Goal: Navigation & Orientation: Find specific page/section

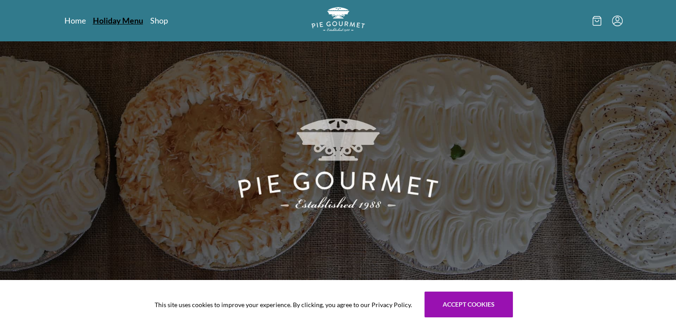
click at [110, 21] on link "Holiday Menu" at bounding box center [118, 20] width 50 height 11
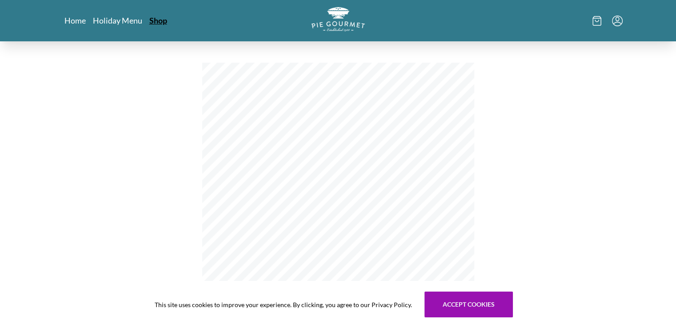
click at [155, 24] on link "Shop" at bounding box center [158, 20] width 18 height 11
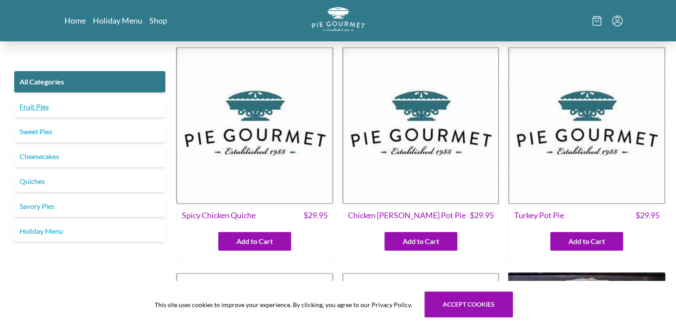
click at [45, 105] on link "Fruit Pies" at bounding box center [89, 106] width 151 height 21
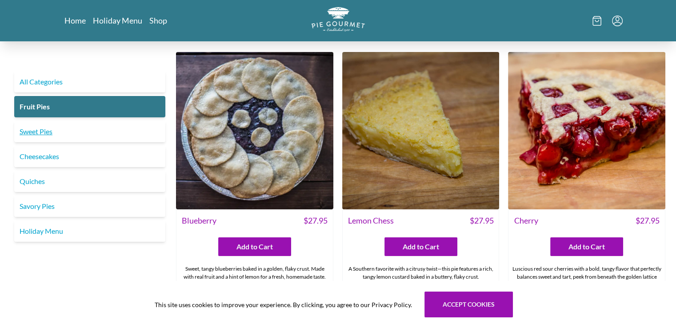
click at [48, 133] on link "Sweet Pies" at bounding box center [89, 131] width 151 height 21
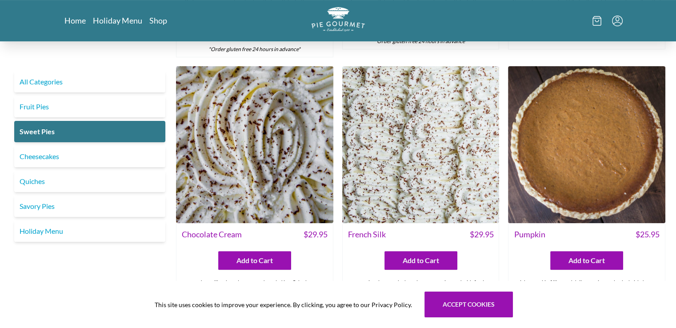
scroll to position [262, 0]
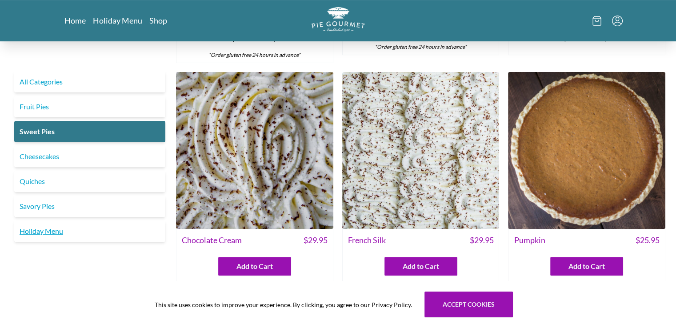
click at [59, 229] on link "Holiday Menu" at bounding box center [89, 230] width 151 height 21
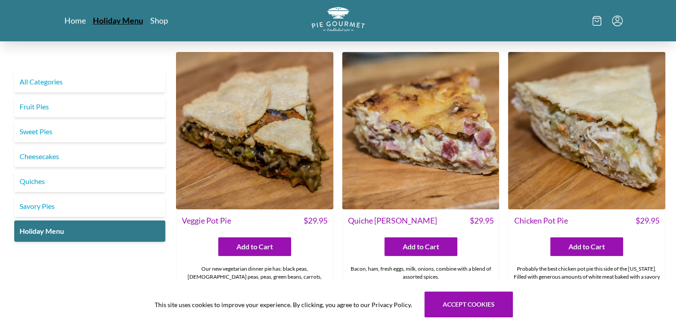
click at [117, 23] on link "Holiday Menu" at bounding box center [118, 20] width 50 height 11
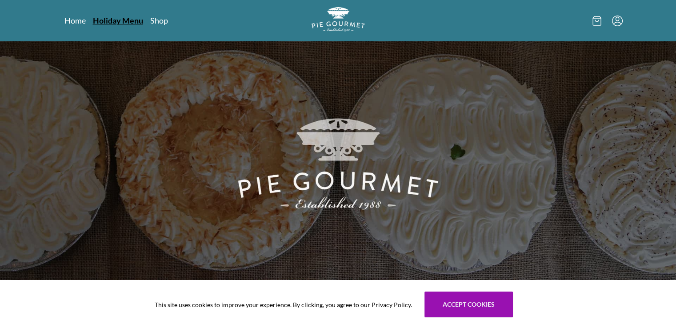
click at [119, 23] on link "Holiday Menu" at bounding box center [118, 20] width 50 height 11
click at [115, 18] on link "Holiday Menu" at bounding box center [118, 20] width 50 height 11
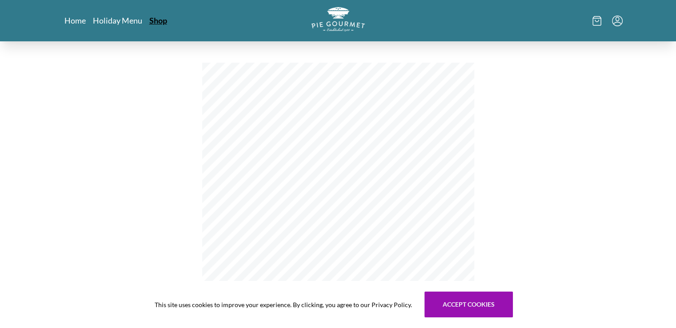
click at [158, 24] on link "Shop" at bounding box center [158, 20] width 18 height 11
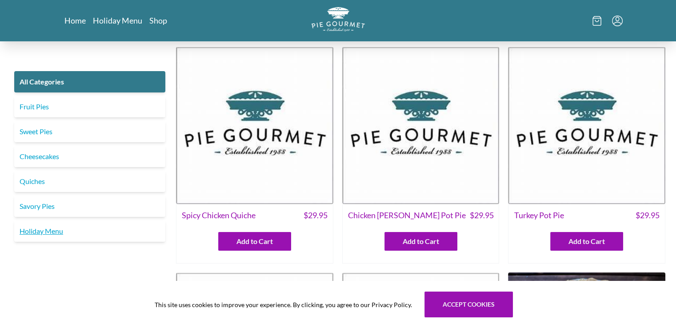
click at [57, 234] on link "Holiday Menu" at bounding box center [89, 230] width 151 height 21
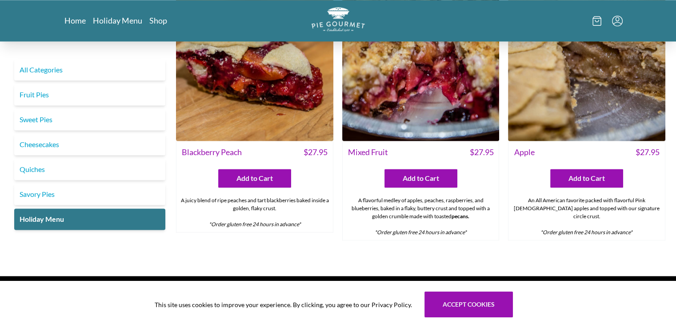
scroll to position [1207, 0]
